Goal: Task Accomplishment & Management: Manage account settings

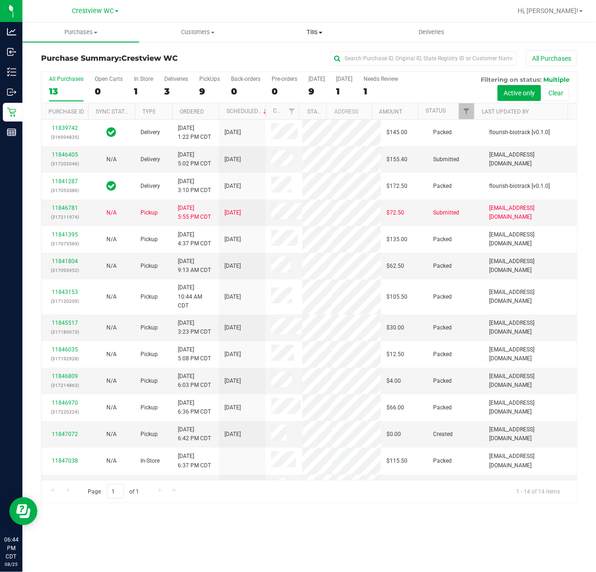
drag, startPoint x: 328, startPoint y: 38, endPoint x: 323, endPoint y: 40, distance: 5.0
click at [328, 38] on uib-tab-heading "Tills Manage tills Reconcile e-payments" at bounding box center [315, 32] width 116 height 19
click at [309, 58] on span "Manage tills" at bounding box center [287, 56] width 63 height 8
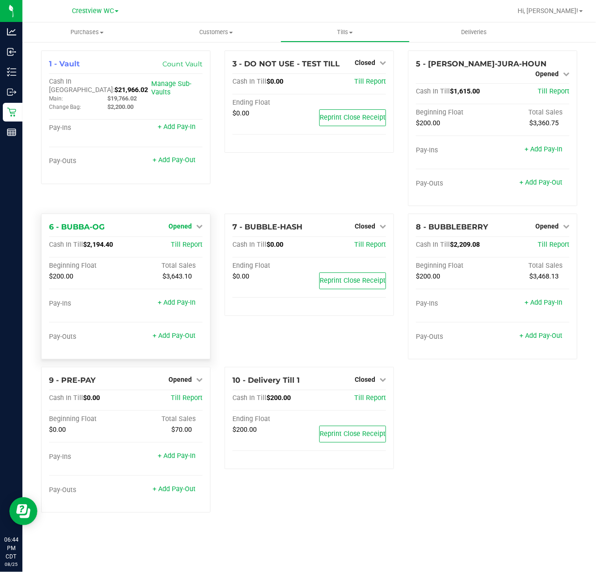
click at [183, 222] on span "Opened" at bounding box center [180, 225] width 23 height 7
click at [184, 241] on link "Close Till" at bounding box center [181, 244] width 25 height 7
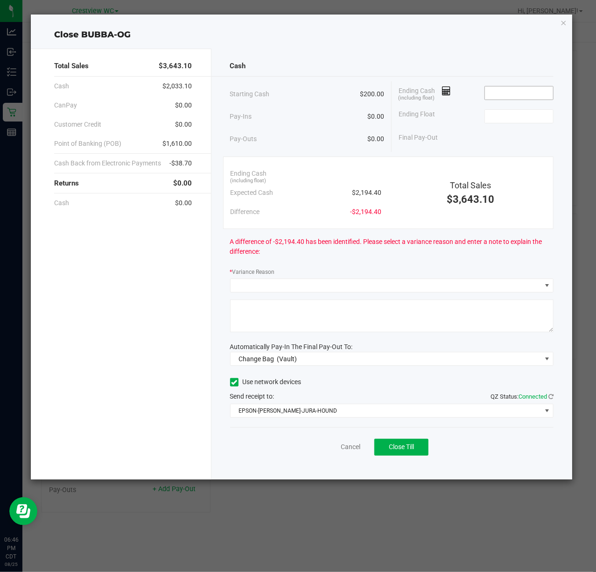
click at [524, 93] on input at bounding box center [519, 92] width 69 height 13
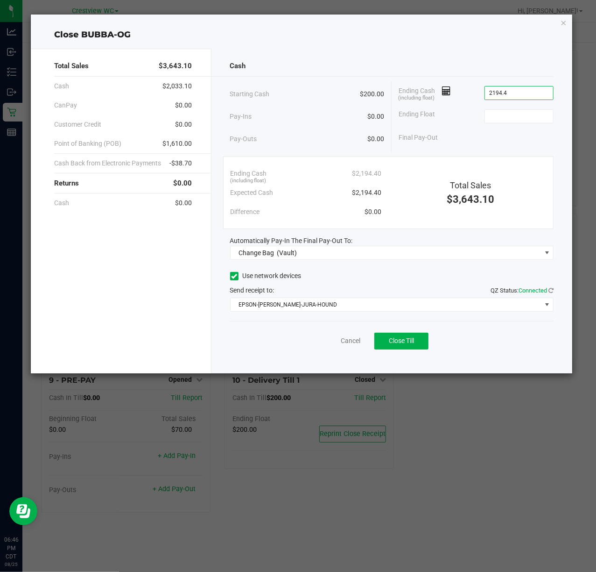
type input "$2,194.40"
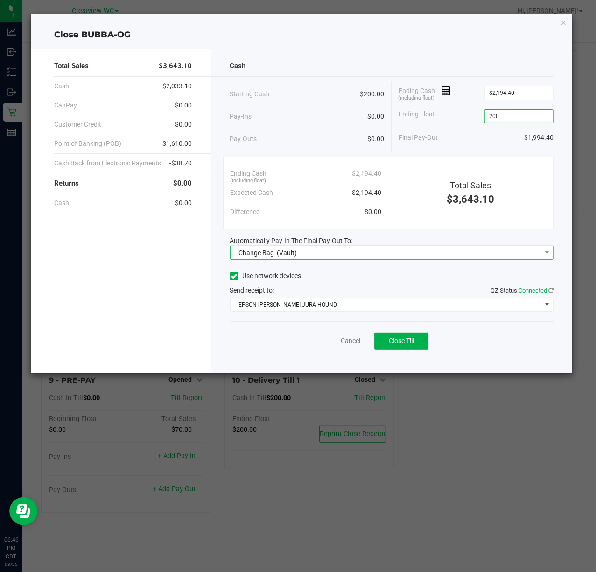
click at [268, 252] on span "Change Bag" at bounding box center [256, 252] width 35 height 7
type input "$200.00"
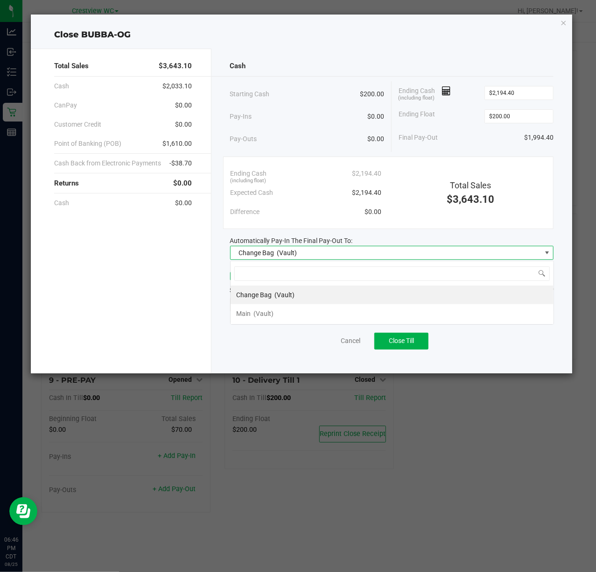
scroll to position [14, 324]
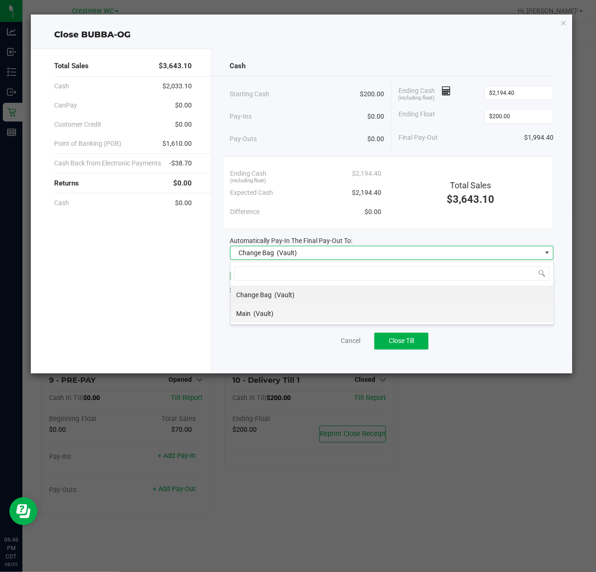
click at [246, 314] on span "Main" at bounding box center [243, 313] width 14 height 7
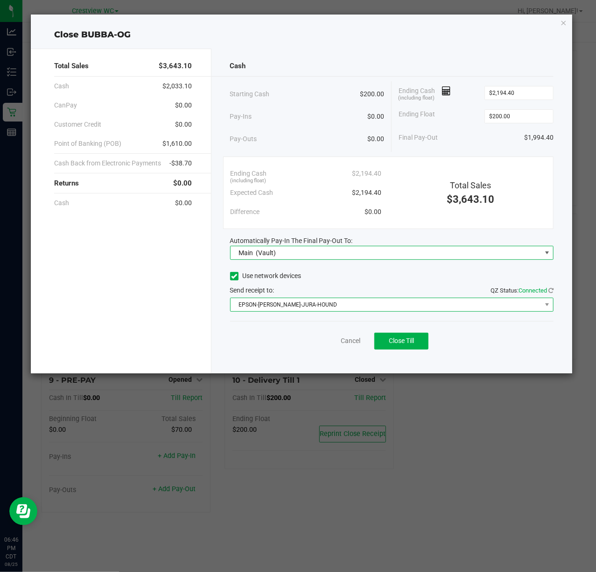
click at [244, 309] on span "EPSON-[PERSON_NAME]-JURA-HOUND" at bounding box center [387, 304] width 312 height 13
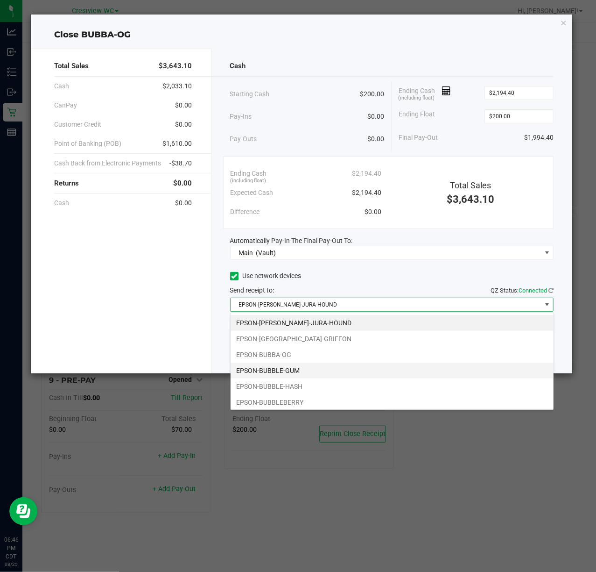
click at [287, 367] on li "EPSON-BUBBLE-GUM" at bounding box center [392, 370] width 323 height 16
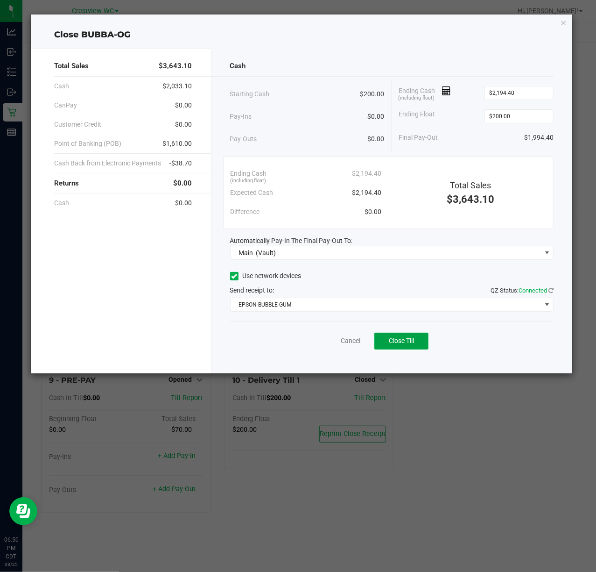
drag, startPoint x: 402, startPoint y: 344, endPoint x: 454, endPoint y: 297, distance: 70.1
click at [402, 344] on span "Close Till" at bounding box center [401, 340] width 25 height 7
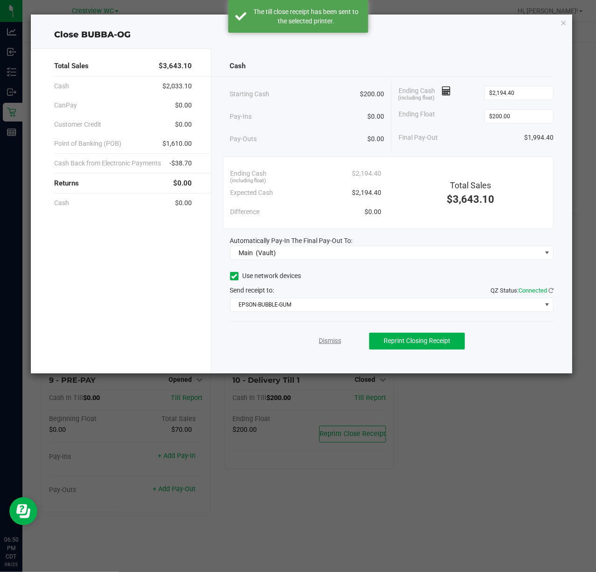
click at [335, 341] on link "Dismiss" at bounding box center [330, 341] width 22 height 10
